Goal: Navigation & Orientation: Find specific page/section

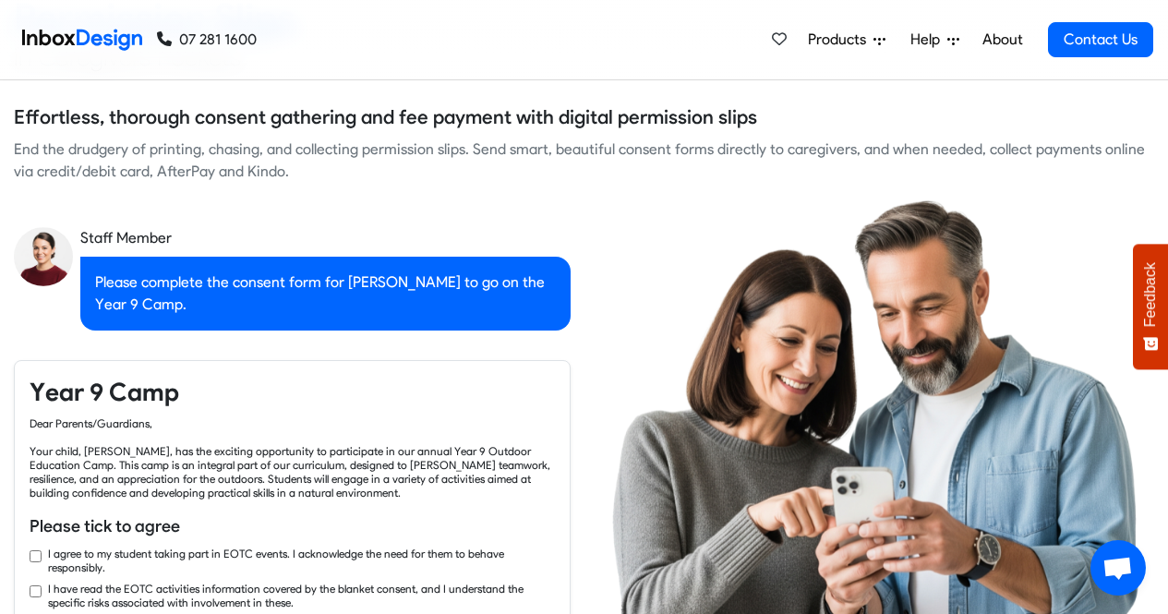
checkbox input "true"
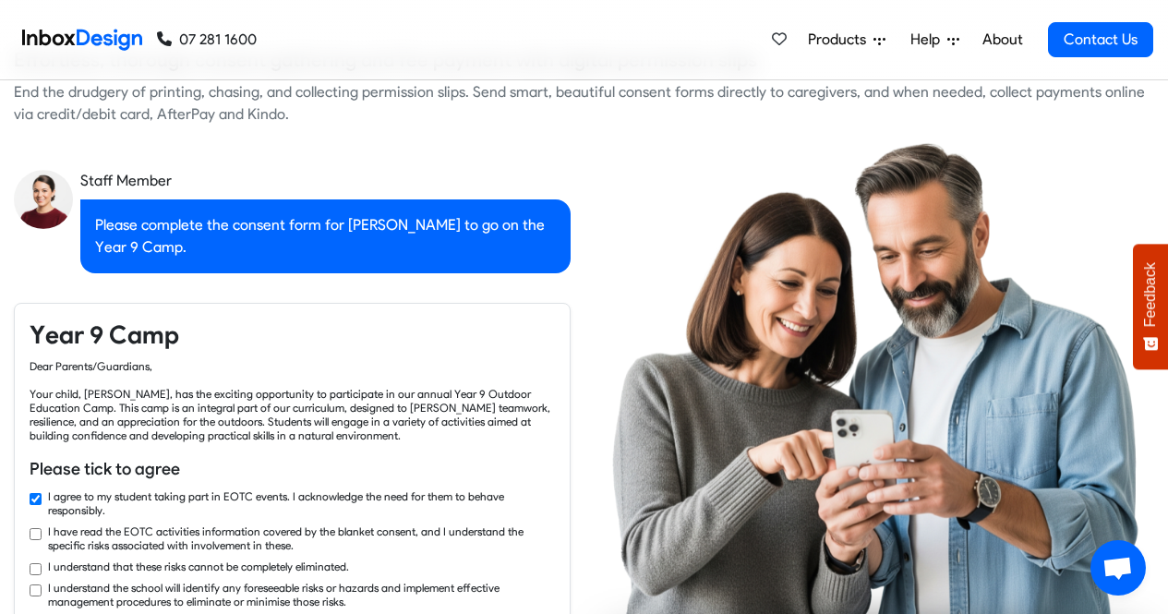
checkbox input "true"
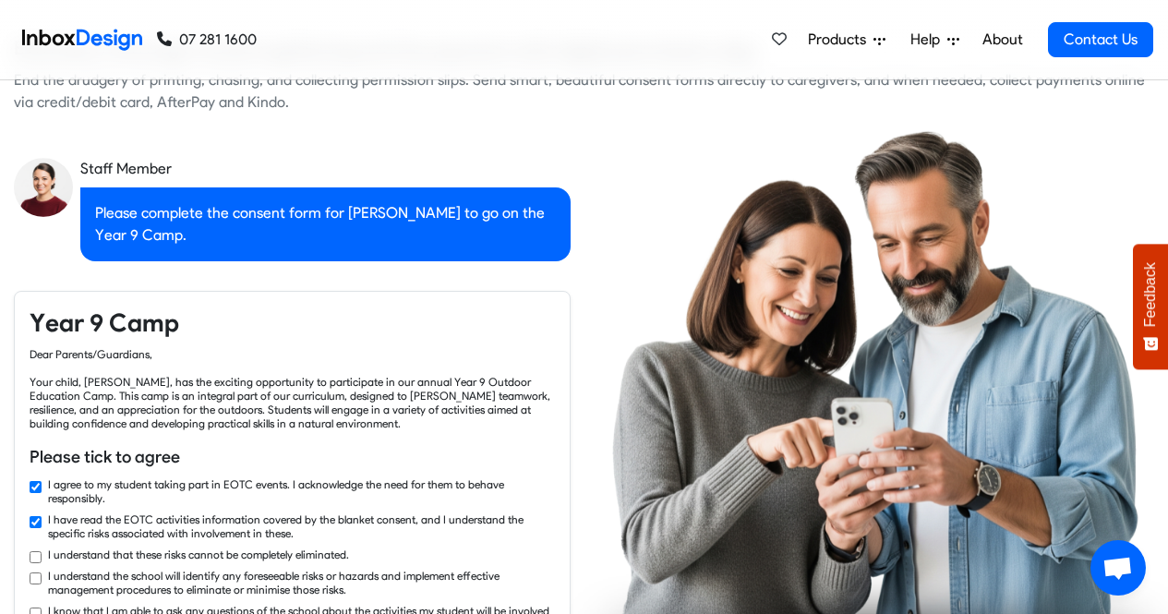
checkbox input "true"
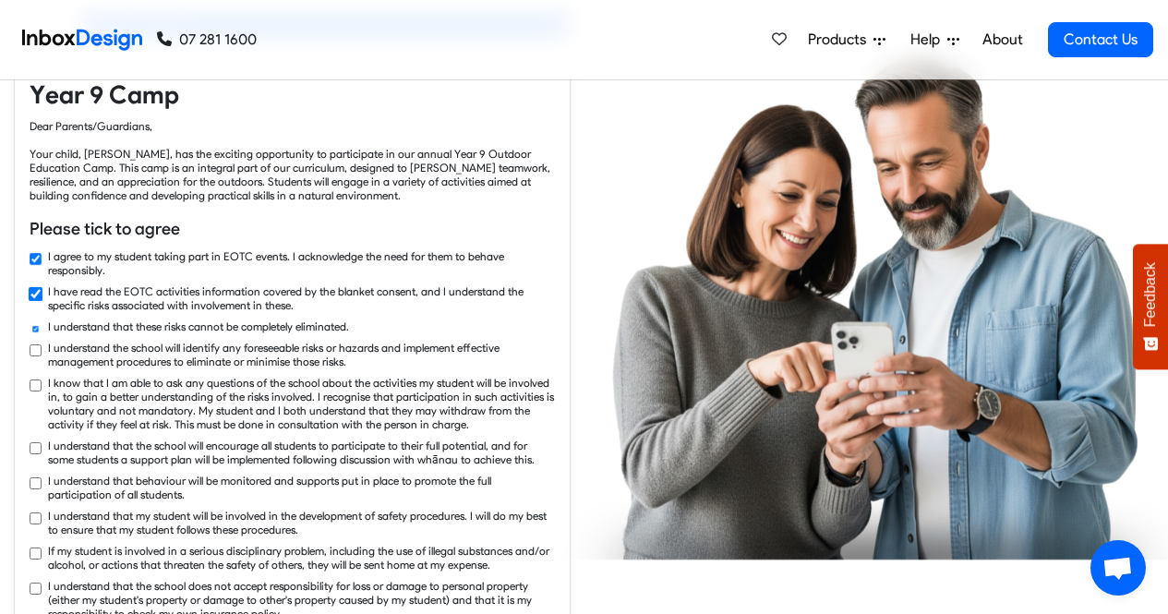
checkbox input "true"
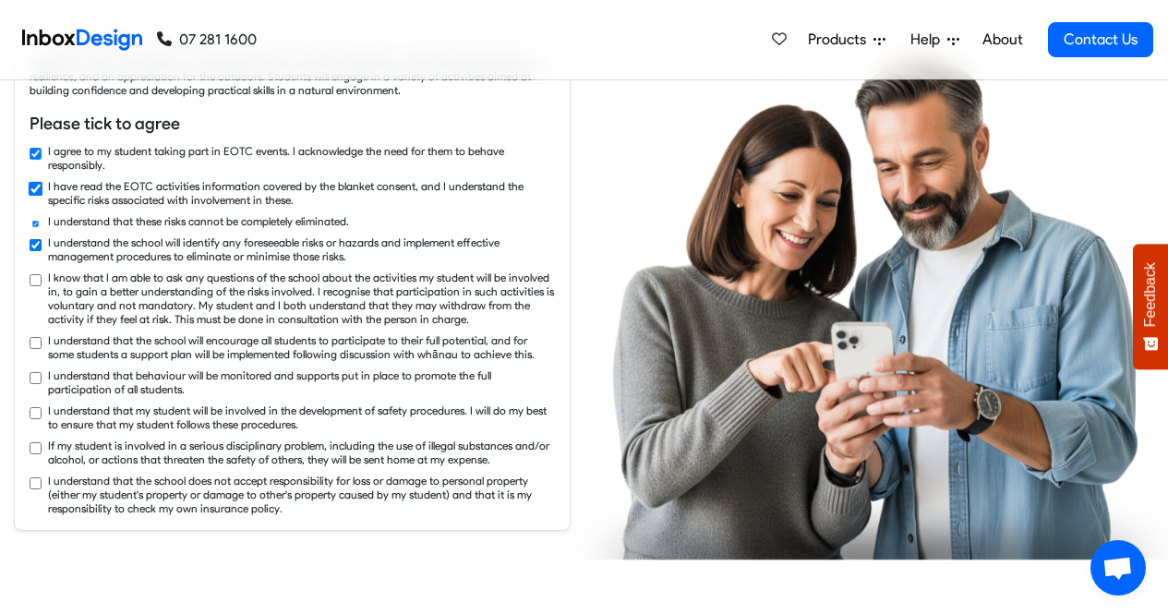
checkbox input "true"
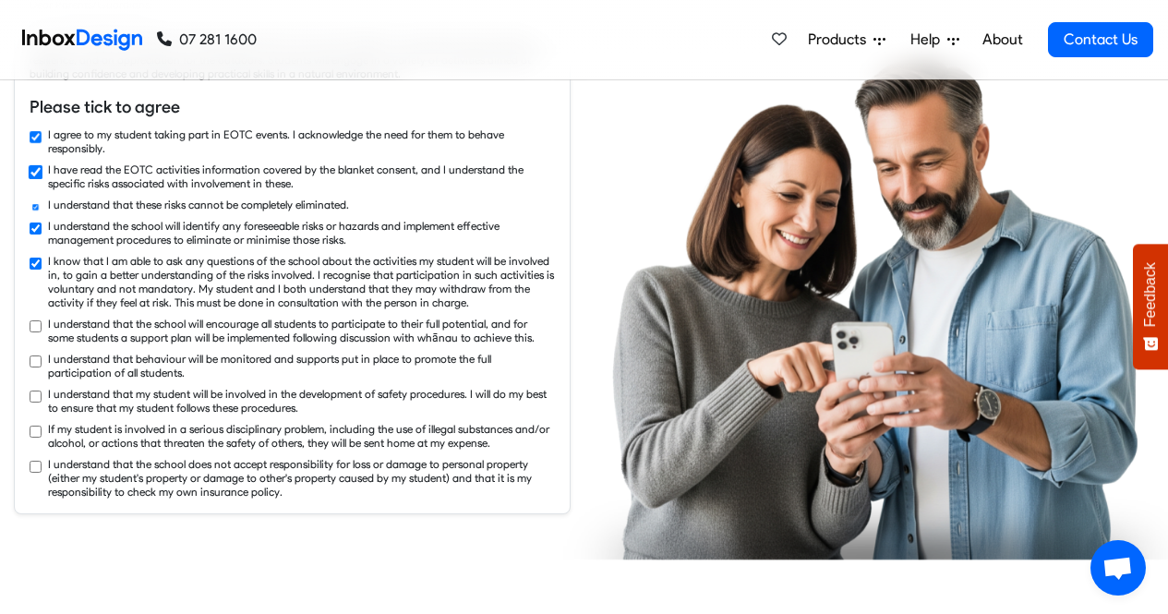
checkbox input "true"
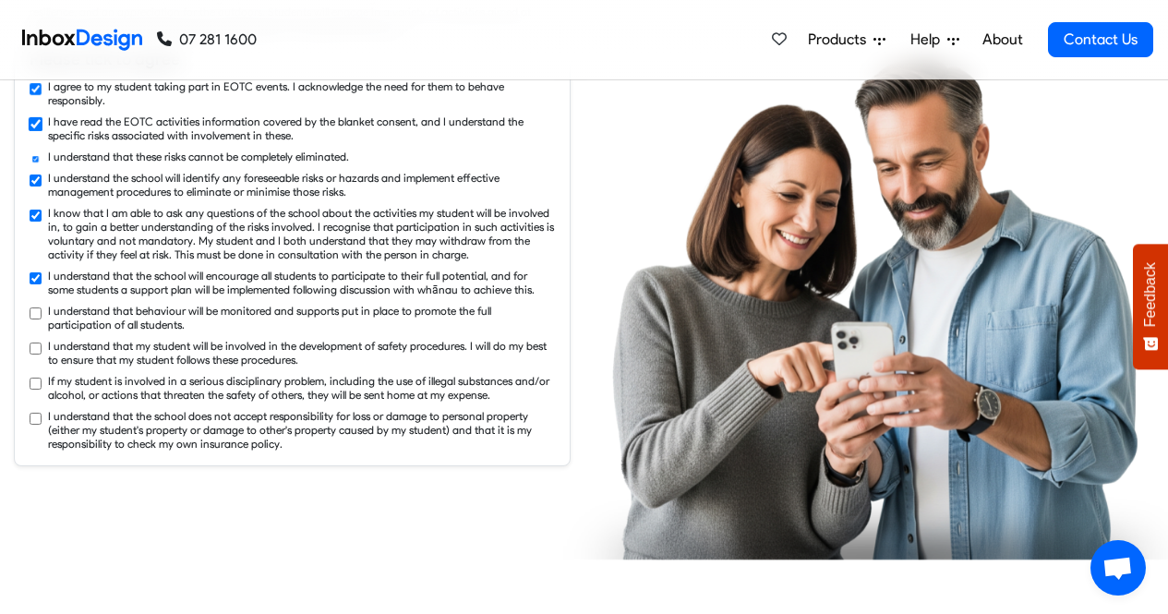
checkbox input "true"
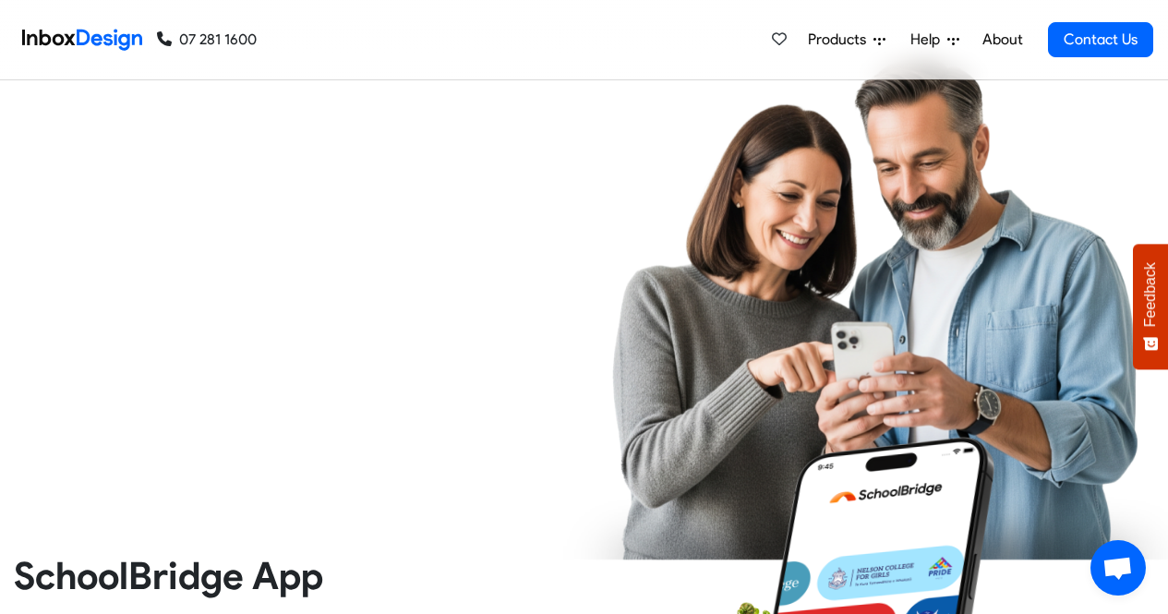
checkbox input "true"
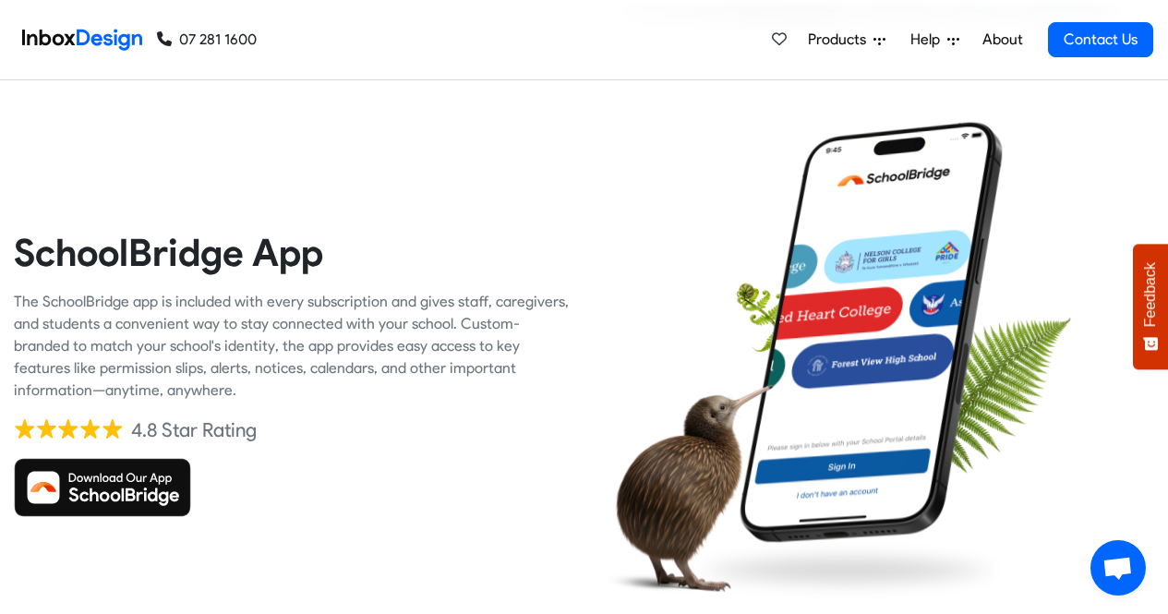
checkbox input "true"
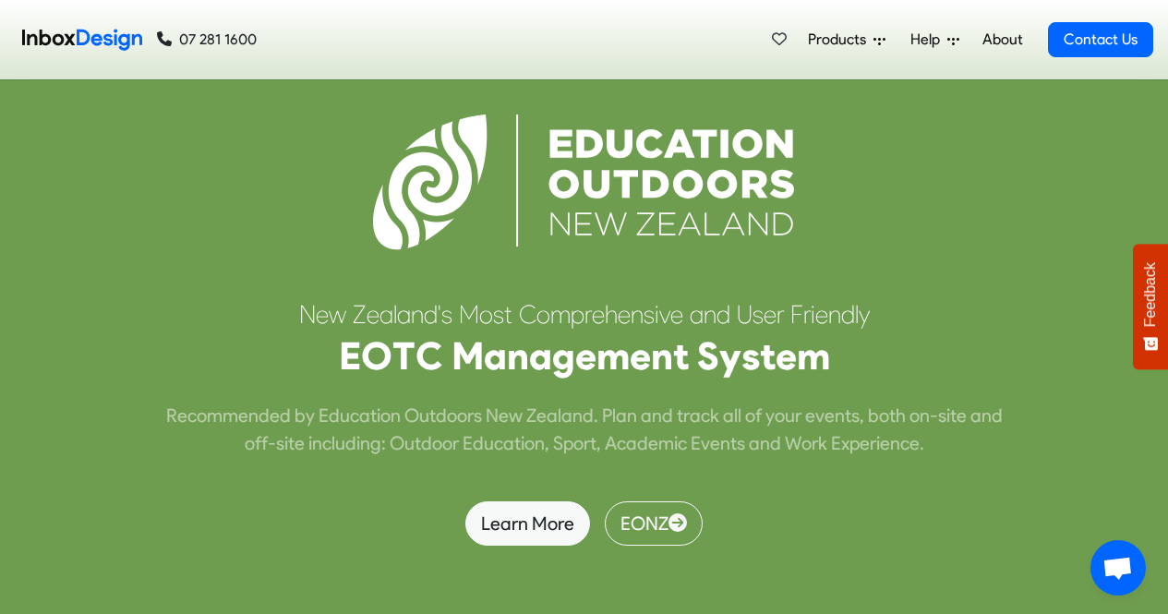
scroll to position [4836, 0]
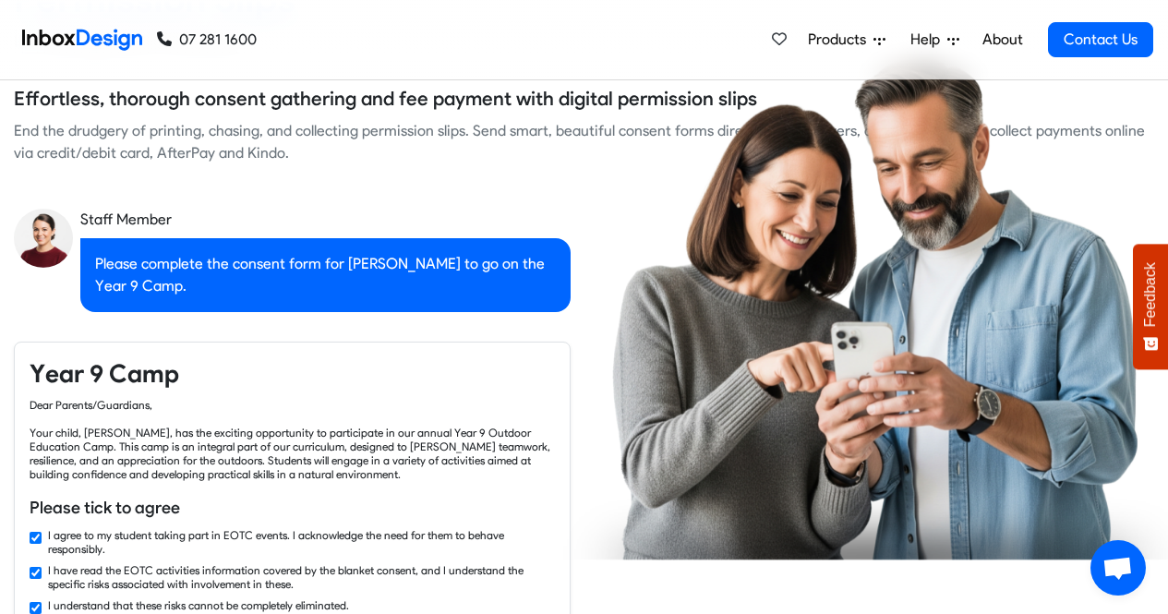
checkbox input "false"
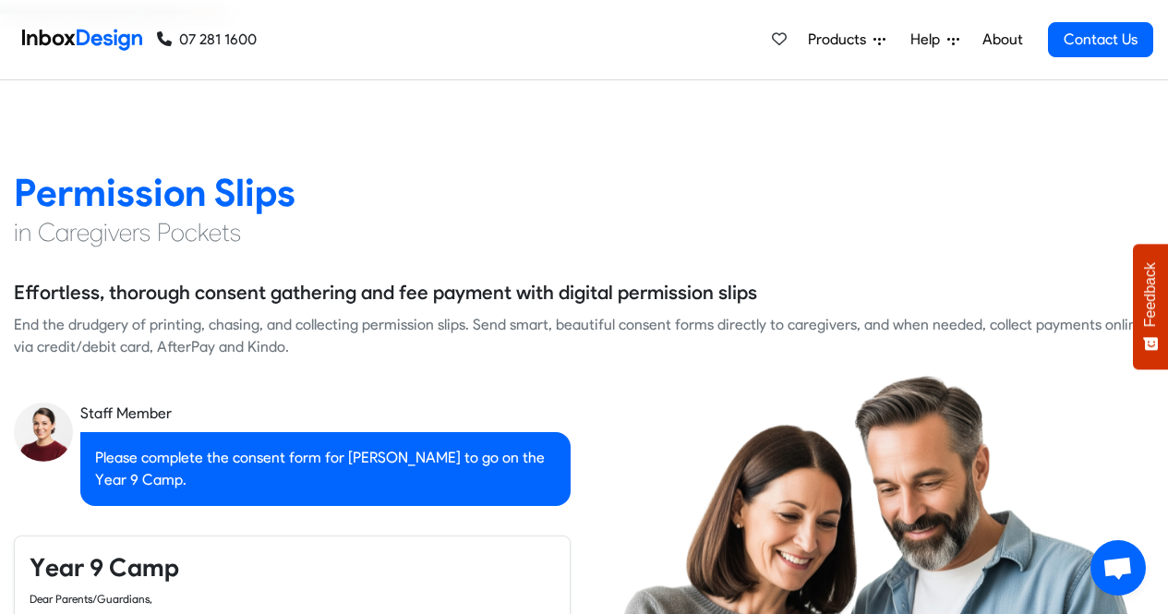
checkbox input "false"
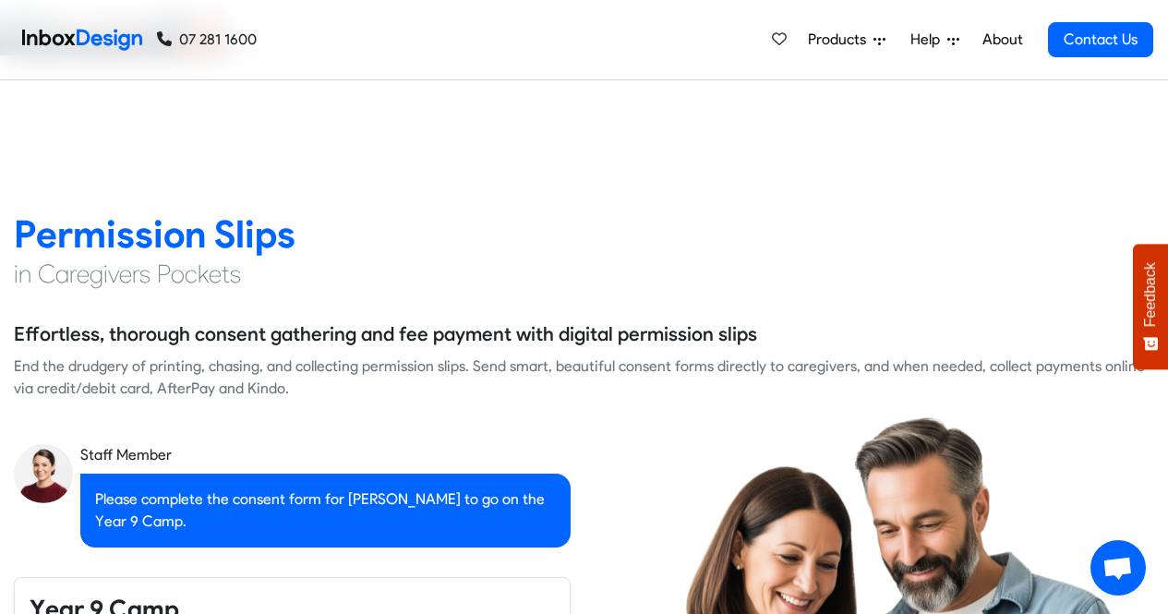
checkbox input "false"
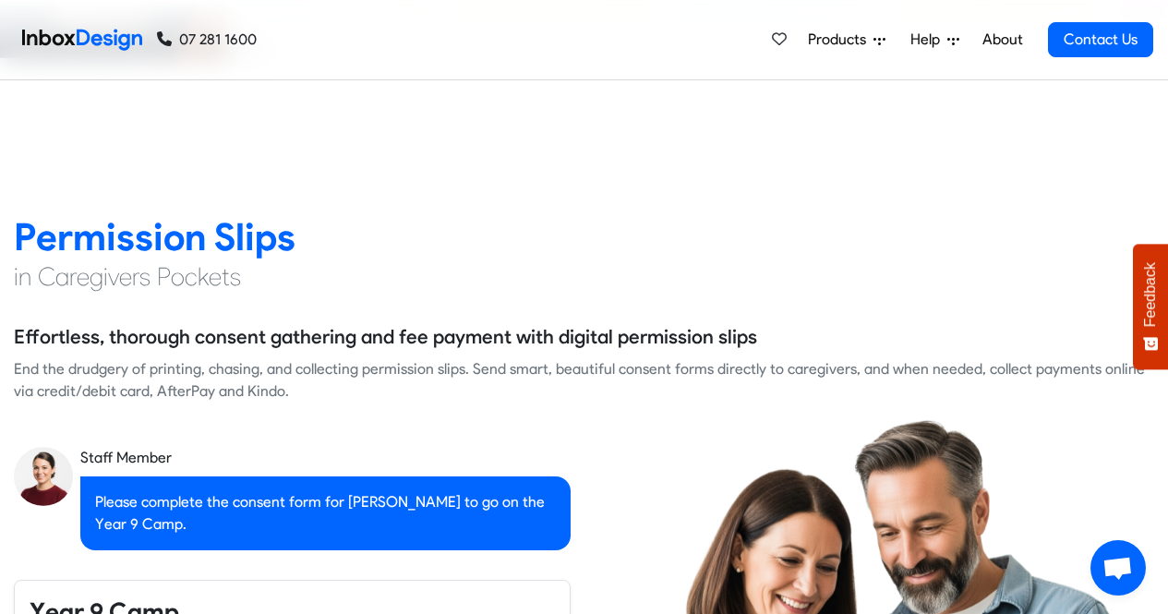
checkbox input "false"
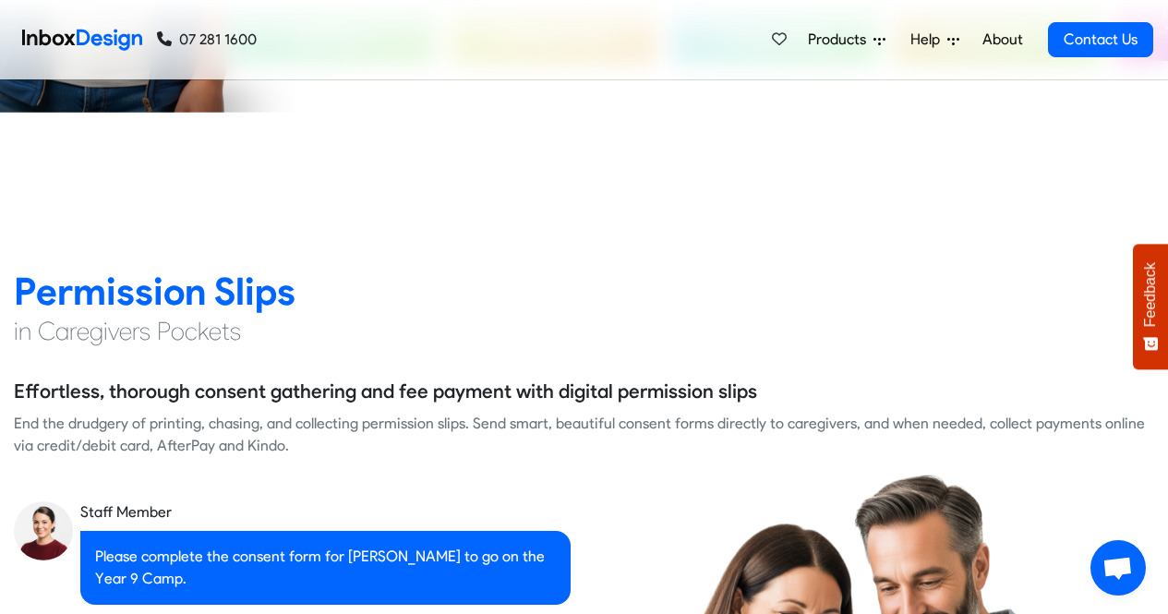
checkbox input "false"
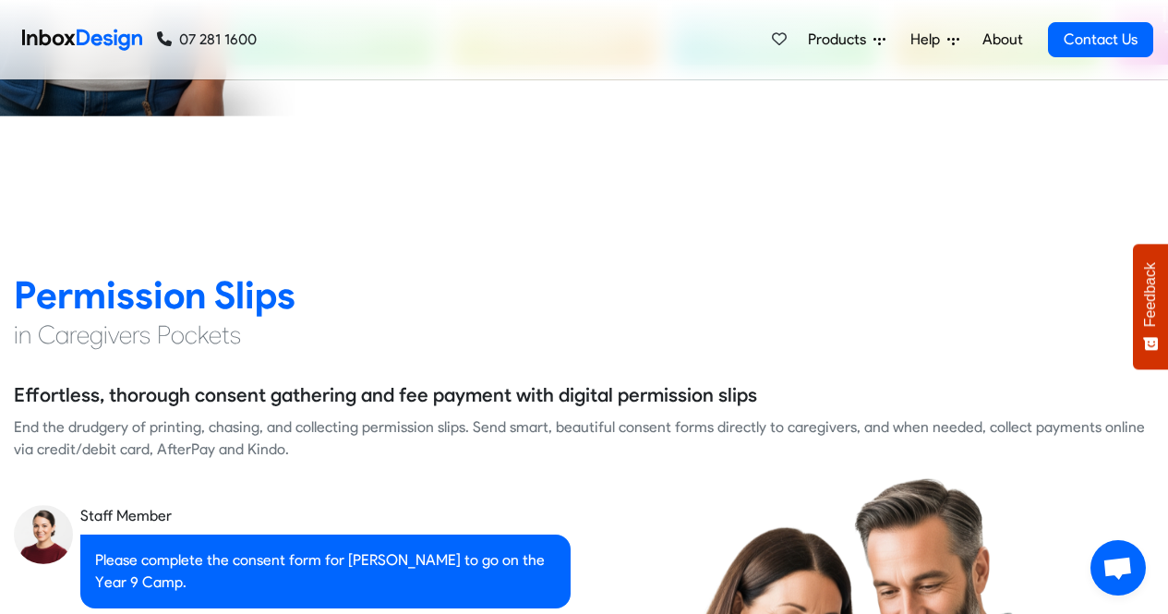
checkbox input "false"
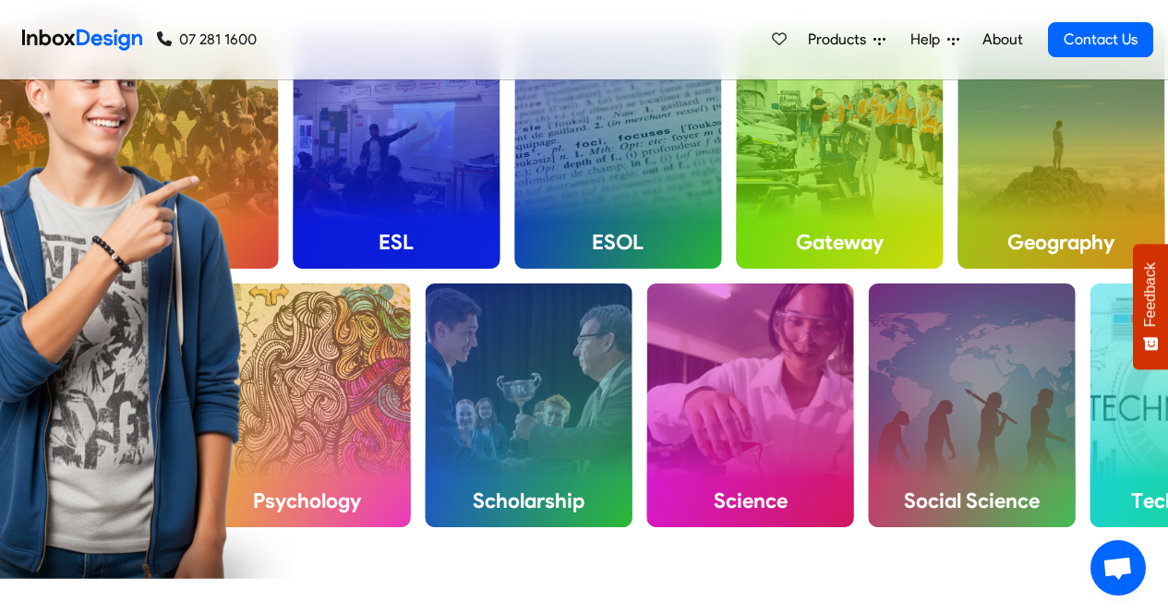
scroll to position [749, 0]
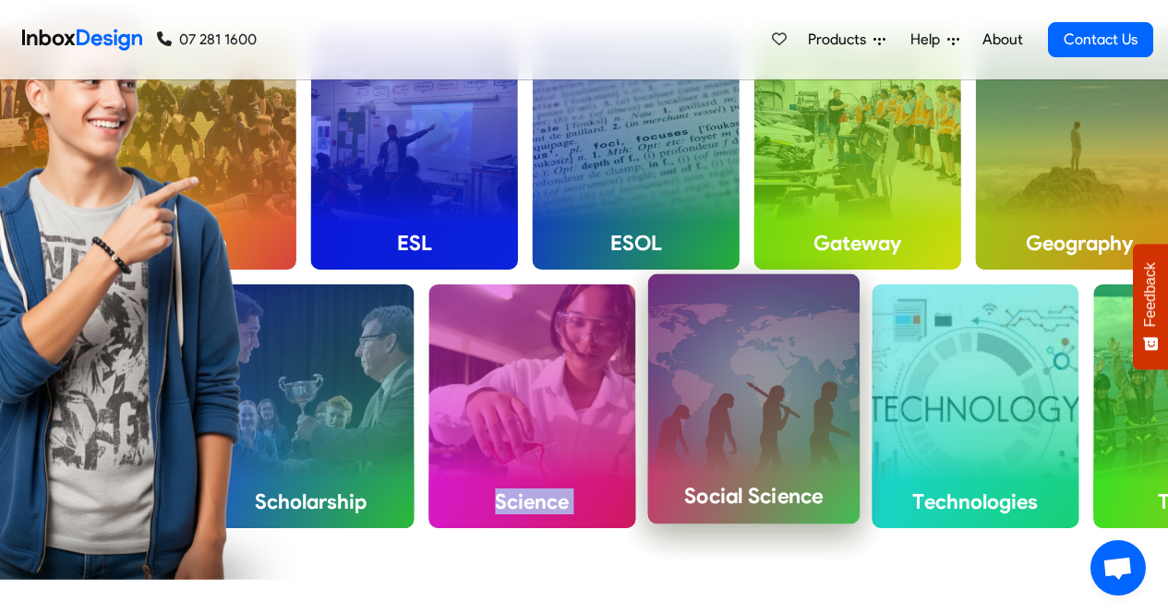
drag, startPoint x: 526, startPoint y: 371, endPoint x: 713, endPoint y: 390, distance: 188.4
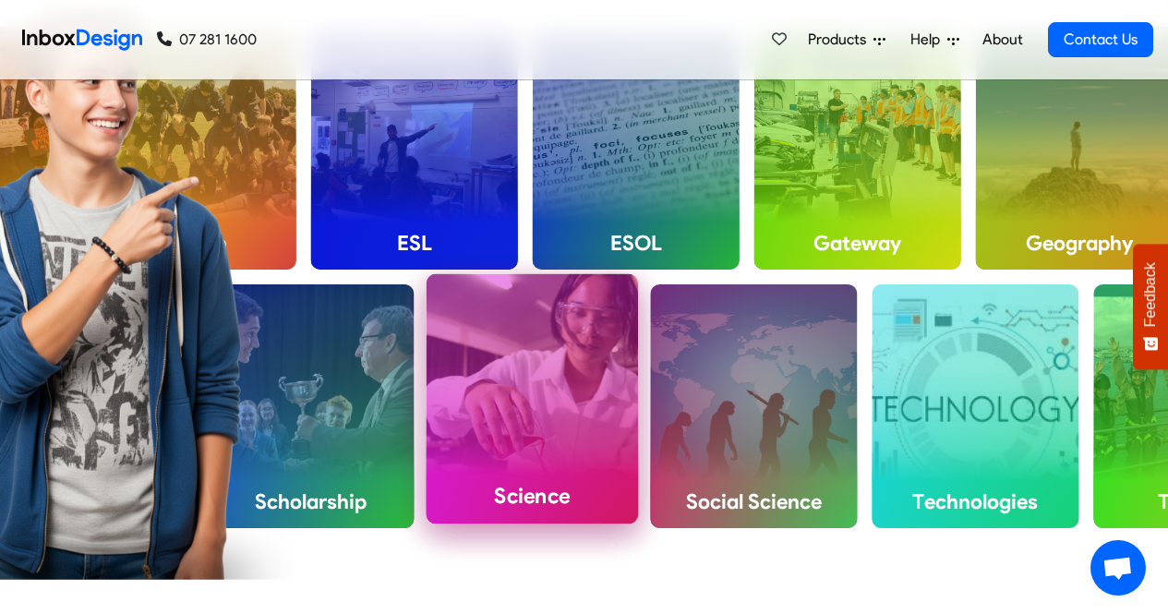
click at [546, 392] on div "Science" at bounding box center [533, 398] width 212 height 249
click at [547, 398] on div "Science" at bounding box center [533, 398] width 212 height 249
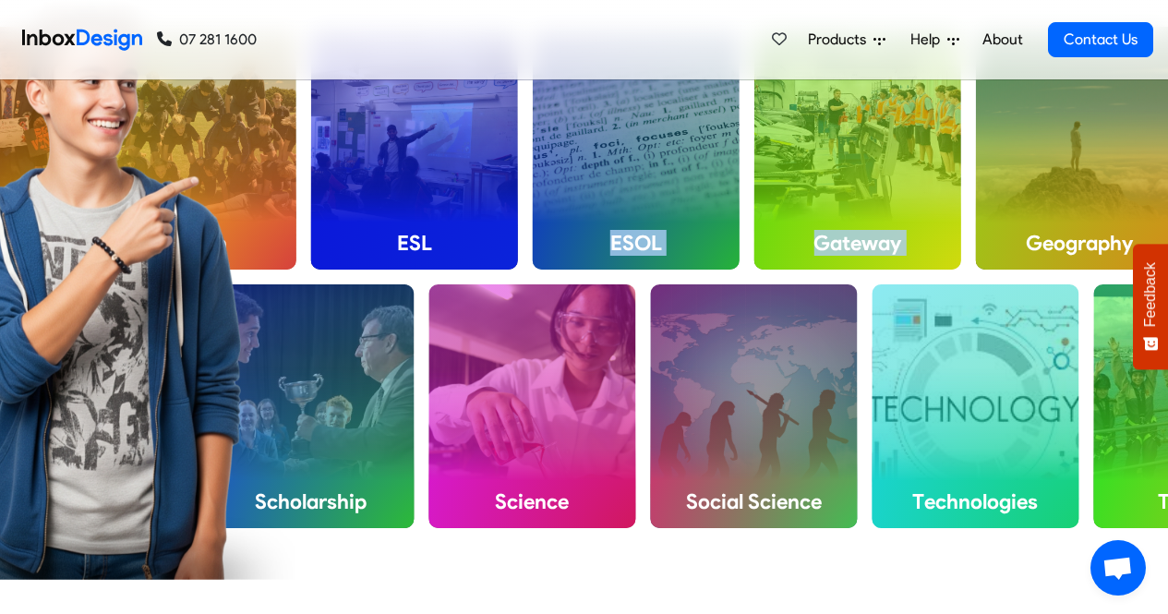
drag, startPoint x: 550, startPoint y: 256, endPoint x: 984, endPoint y: 274, distance: 433.5
